Goal: Information Seeking & Learning: Find specific fact

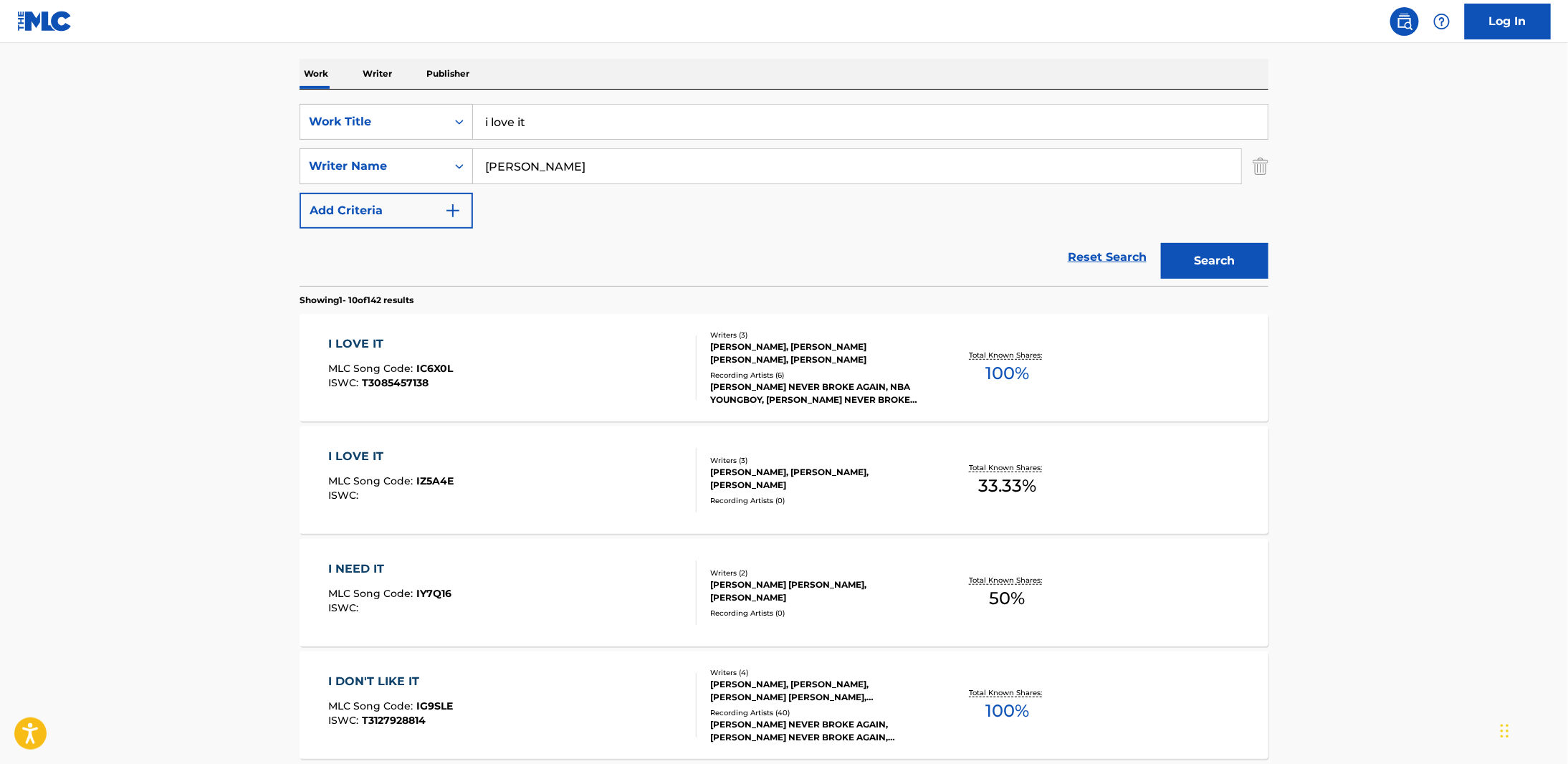
click at [442, 373] on span "IC6X0L" at bounding box center [436, 369] width 36 height 13
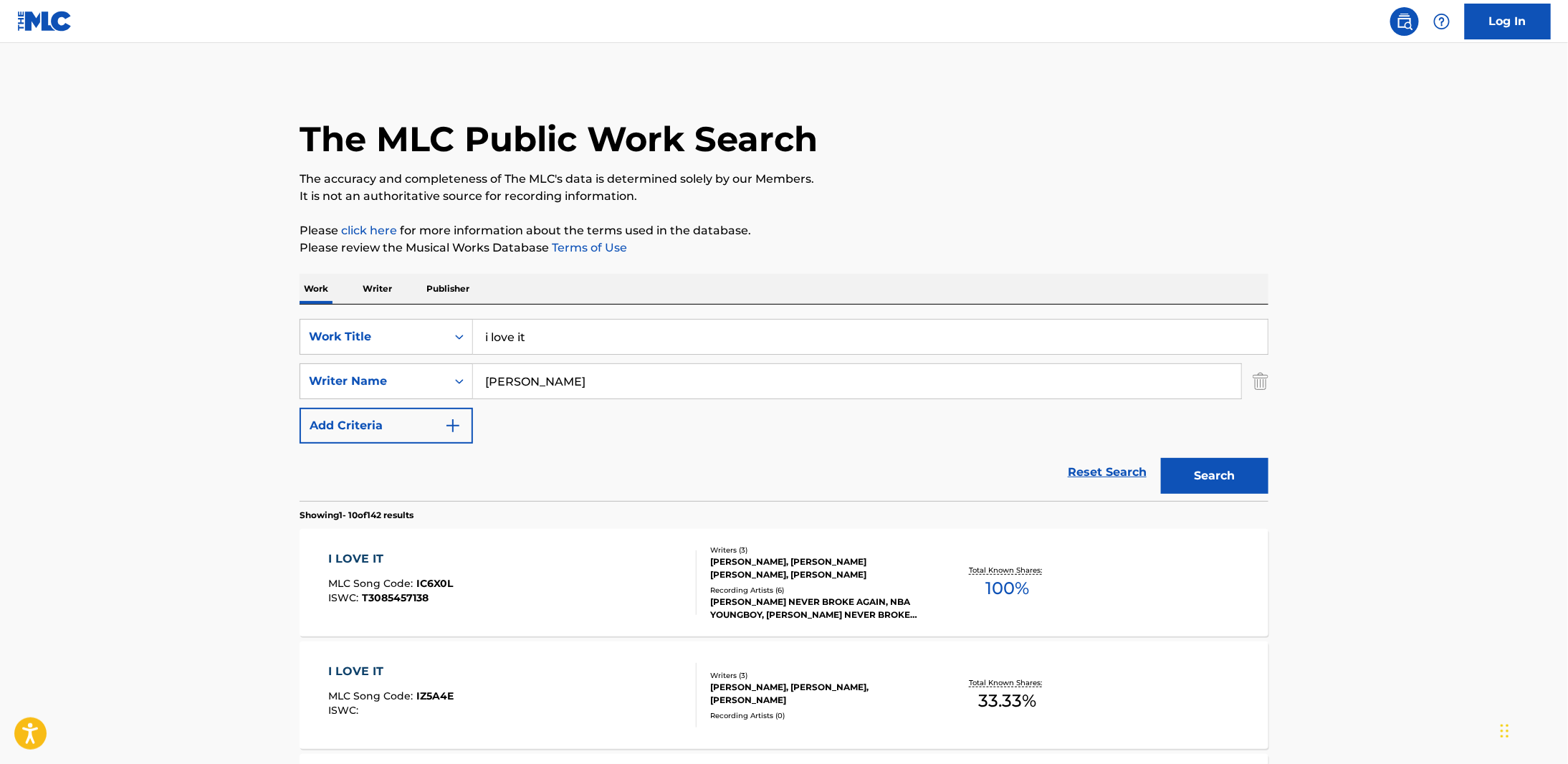
scroll to position [215, 0]
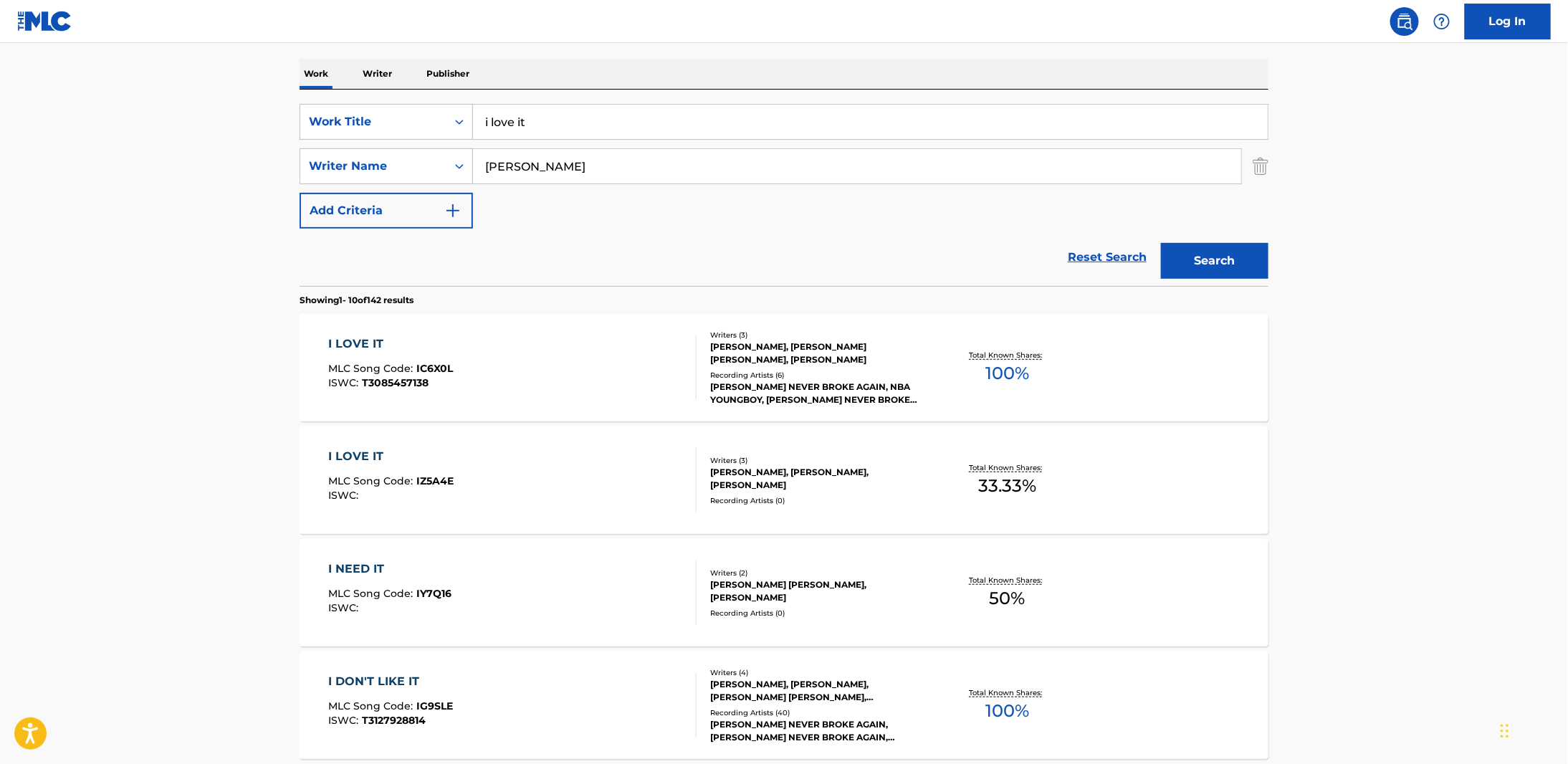
drag, startPoint x: 540, startPoint y: 169, endPoint x: 425, endPoint y: 140, distance: 118.6
click at [421, 139] on div "SearchWithCriteria8cfd14b4-1dbf-4d36-8249-9d0110fe07b5 Work Title i love it Sea…" at bounding box center [784, 166] width 969 height 125
type input "[PERSON_NAME]"
click at [1161, 243] on button "Search" at bounding box center [1214, 261] width 107 height 36
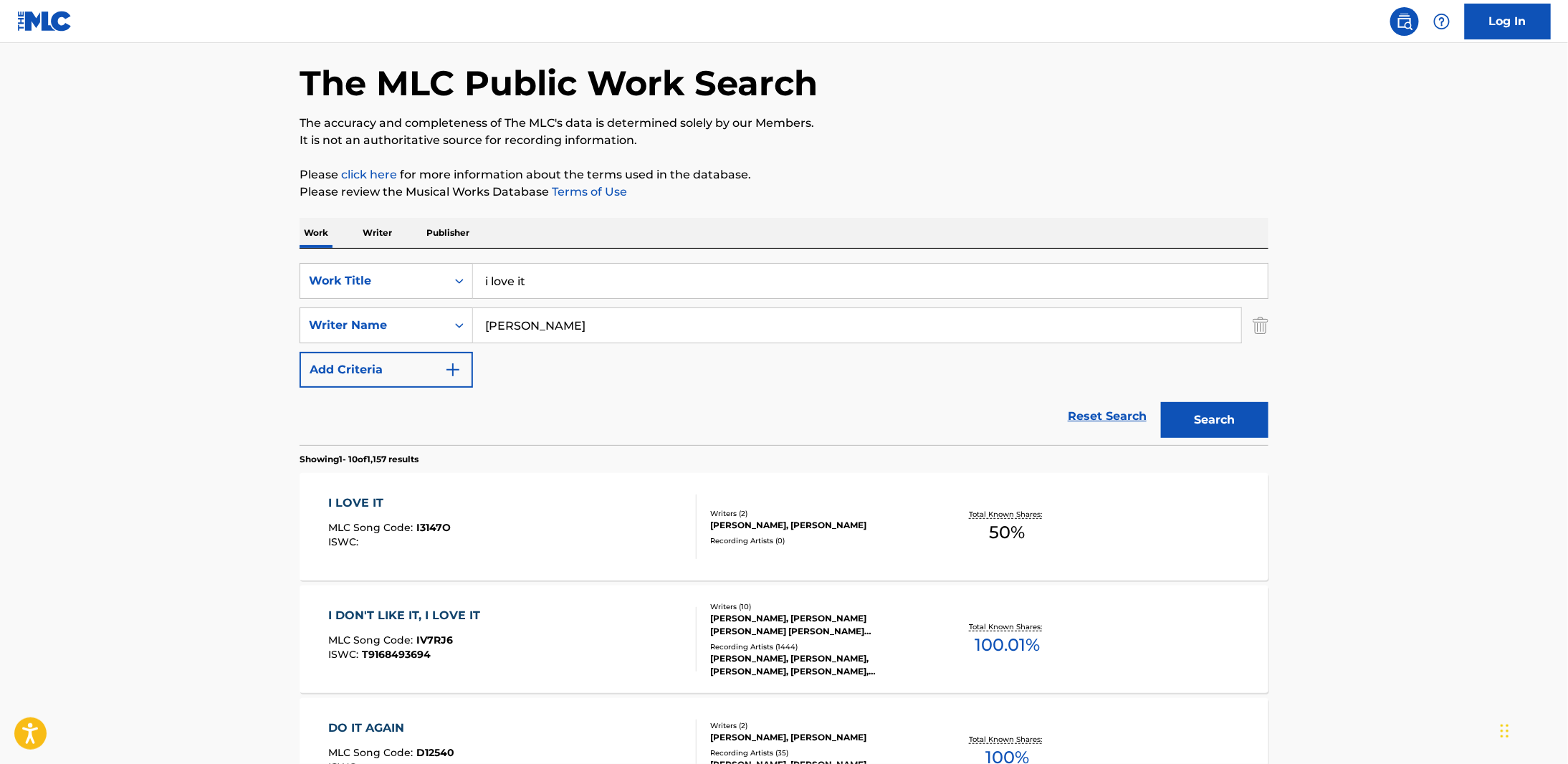
scroll to position [72, 0]
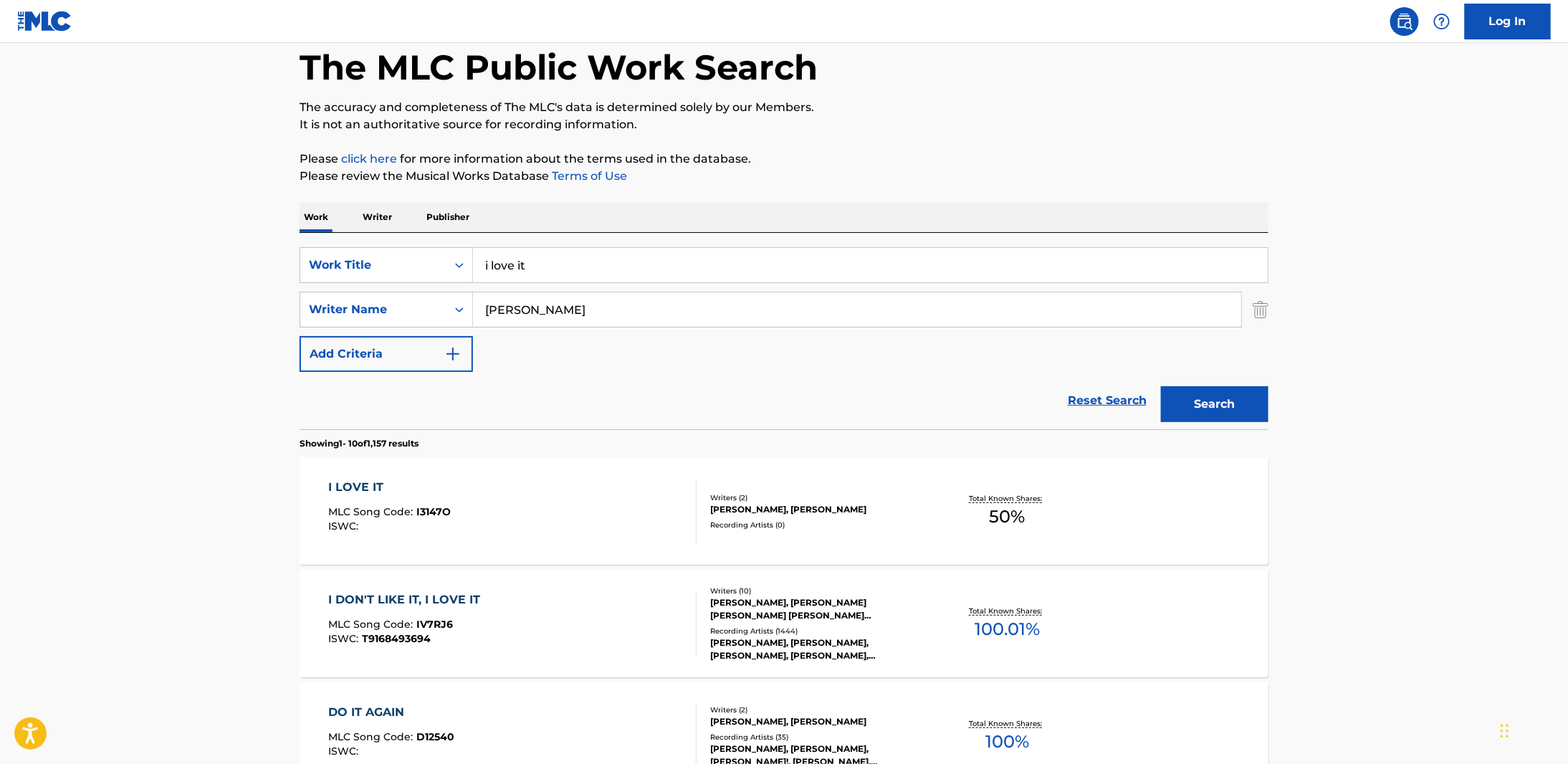
click at [369, 488] on div "I LOVE IT" at bounding box center [390, 487] width 123 height 17
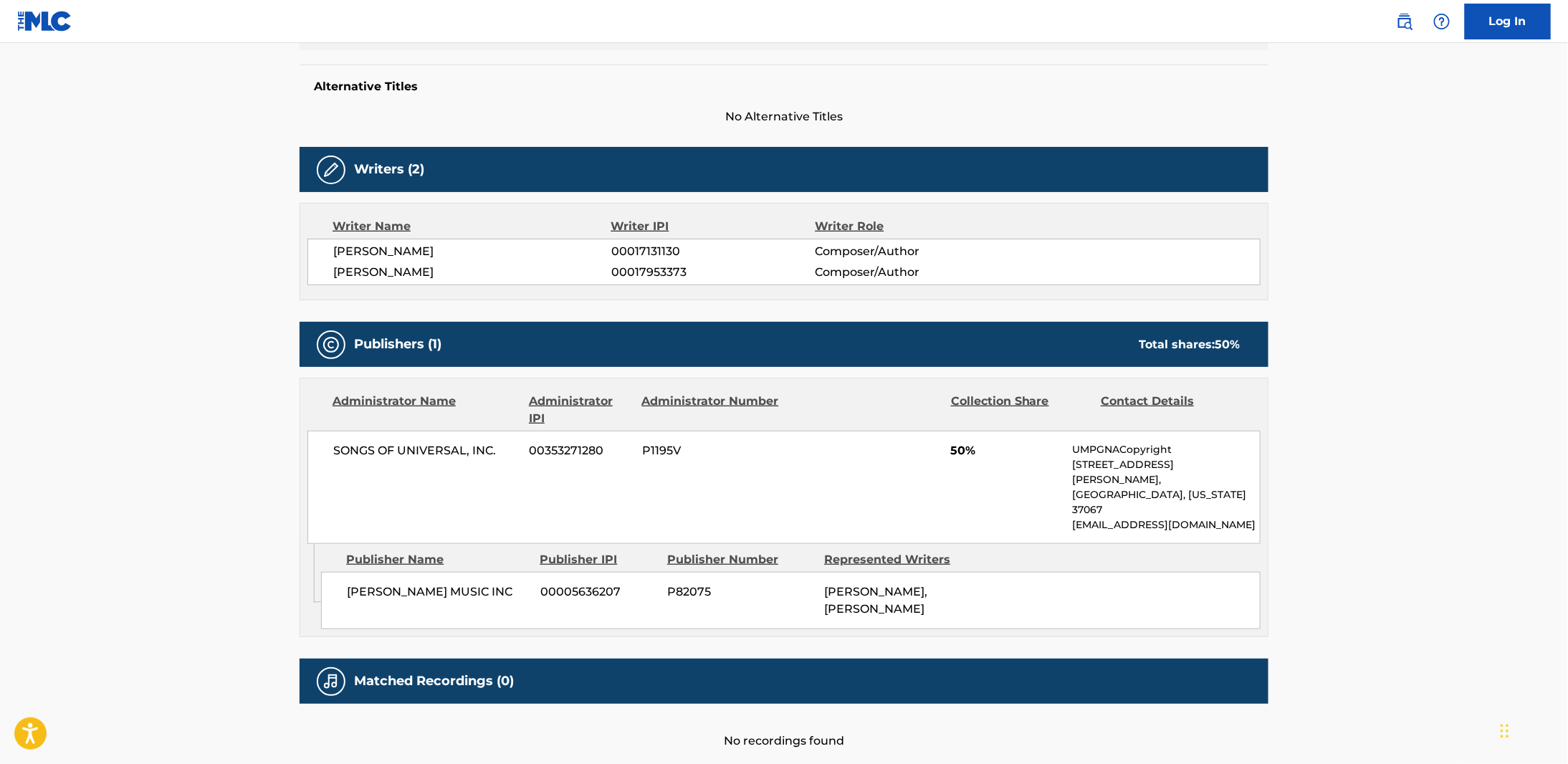
scroll to position [359, 0]
